Goal: Information Seeking & Learning: Learn about a topic

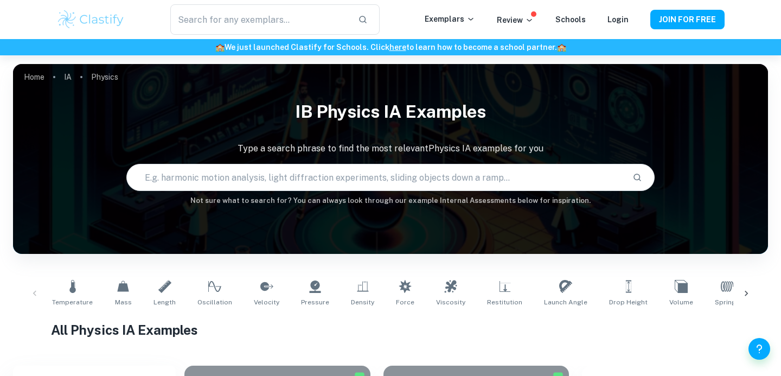
click at [176, 181] on input "text" at bounding box center [375, 177] width 497 height 30
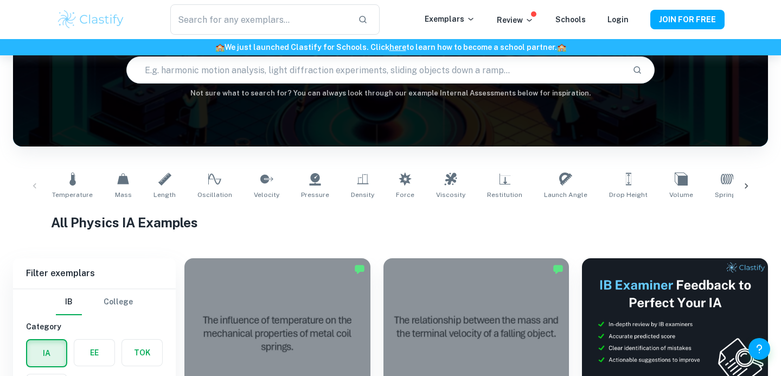
scroll to position [112, 0]
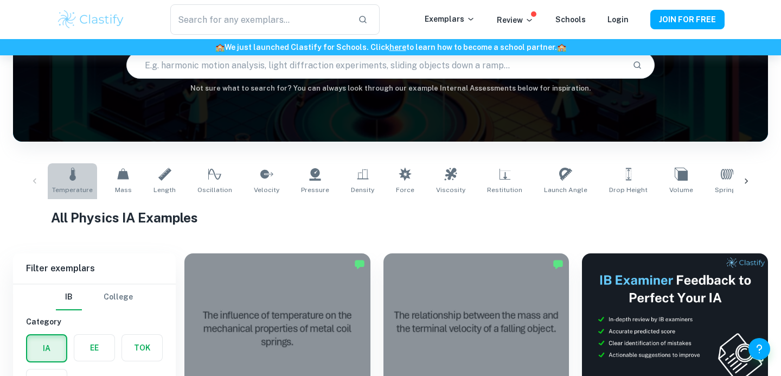
click at [79, 181] on link "Temperature" at bounding box center [72, 181] width 49 height 36
click at [260, 178] on icon at bounding box center [266, 174] width 13 height 13
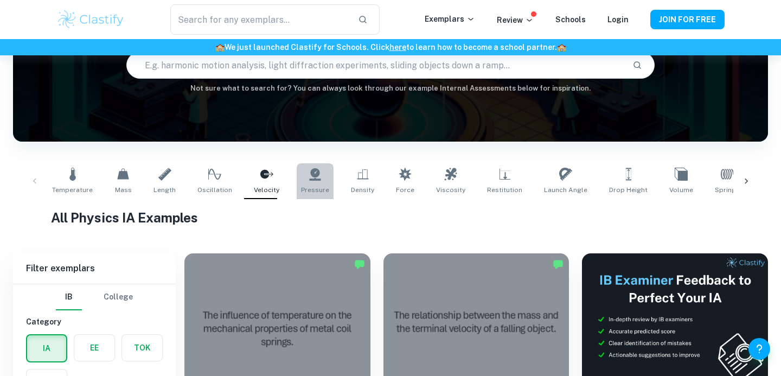
click at [297, 178] on link "Pressure" at bounding box center [315, 181] width 37 height 36
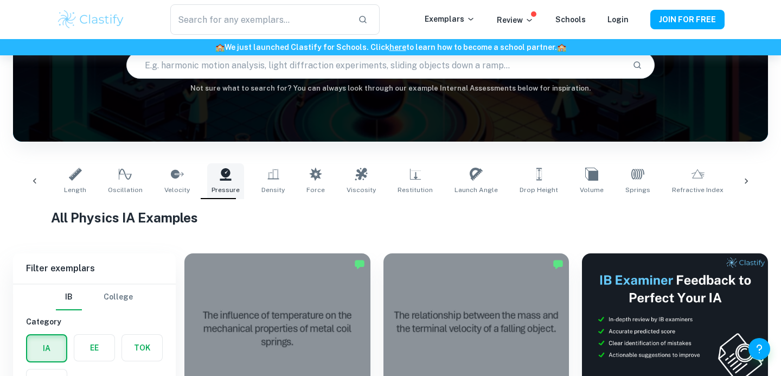
scroll to position [0, 104]
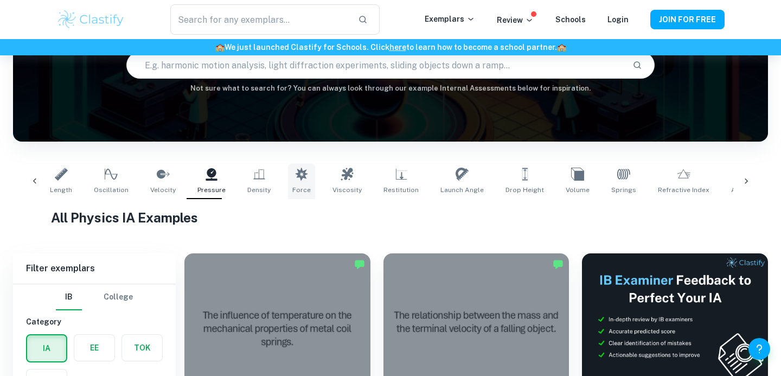
click at [295, 176] on icon at bounding box center [301, 174] width 12 height 13
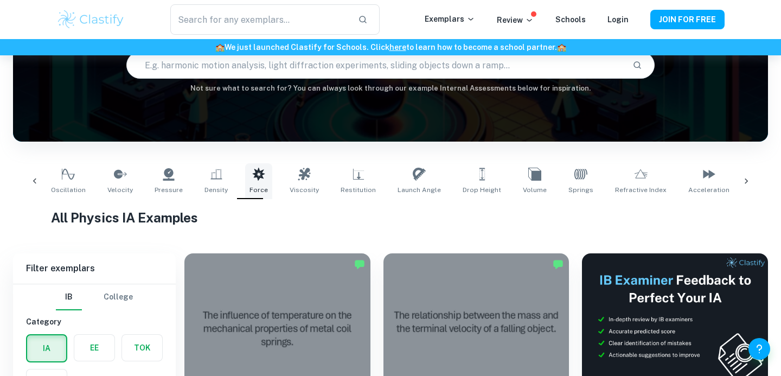
scroll to position [0, 169]
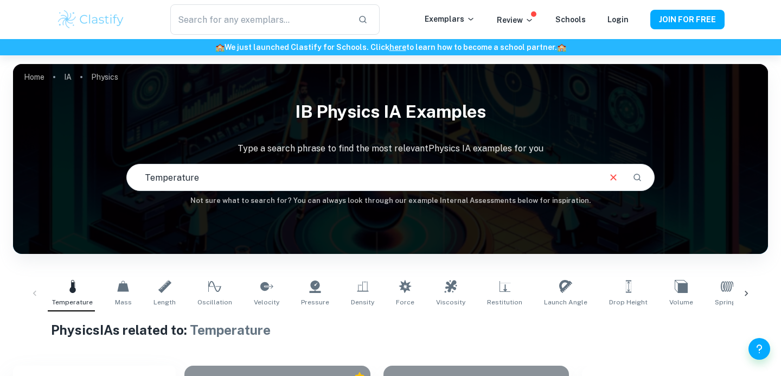
click at [318, 64] on div "Home IA Physics IB Physics IA examples Type a search phrase to find the most re…" at bounding box center [390, 64] width 755 height 0
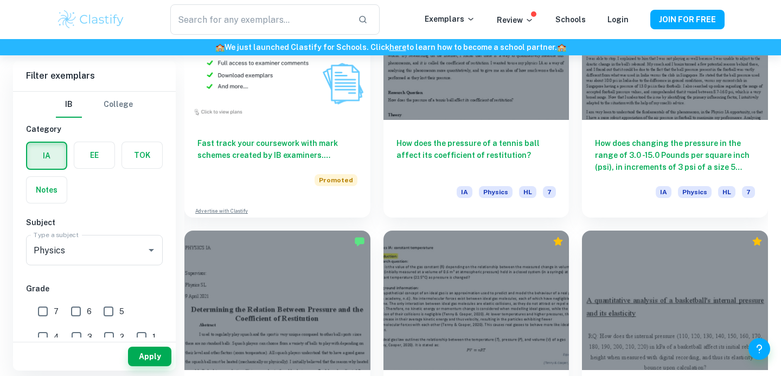
scroll to position [894, 0]
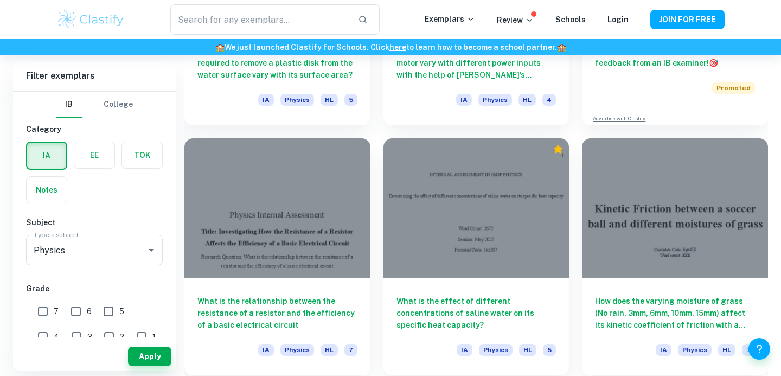
scroll to position [478, 0]
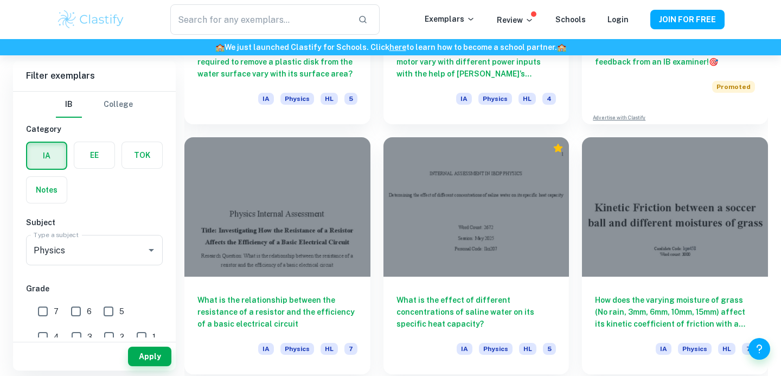
click at [576, 136] on div "How does the varying moisture of grass (No rain, 3mm, 6mm, 10mm, 15mm) affect i…" at bounding box center [668, 249] width 199 height 250
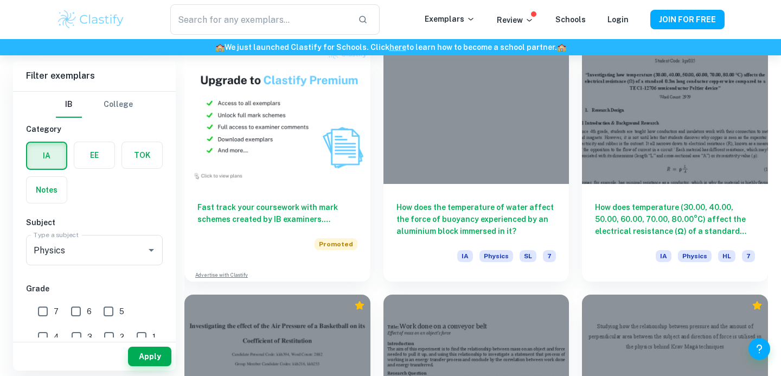
scroll to position [834, 0]
